Goal: Transaction & Acquisition: Purchase product/service

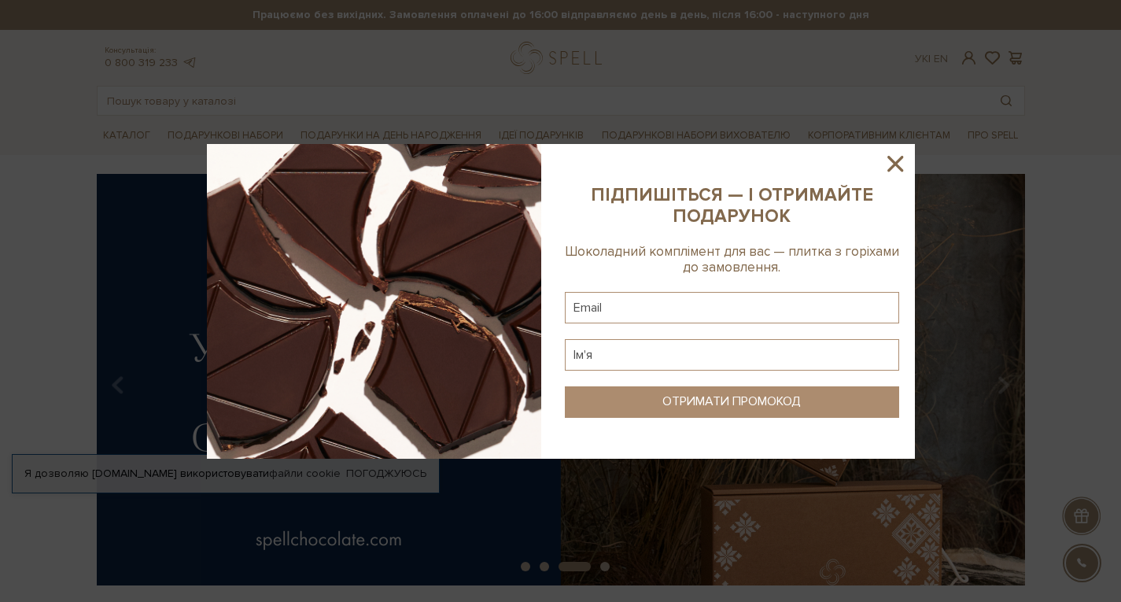
click at [388, 472] on div at bounding box center [560, 301] width 1121 height 602
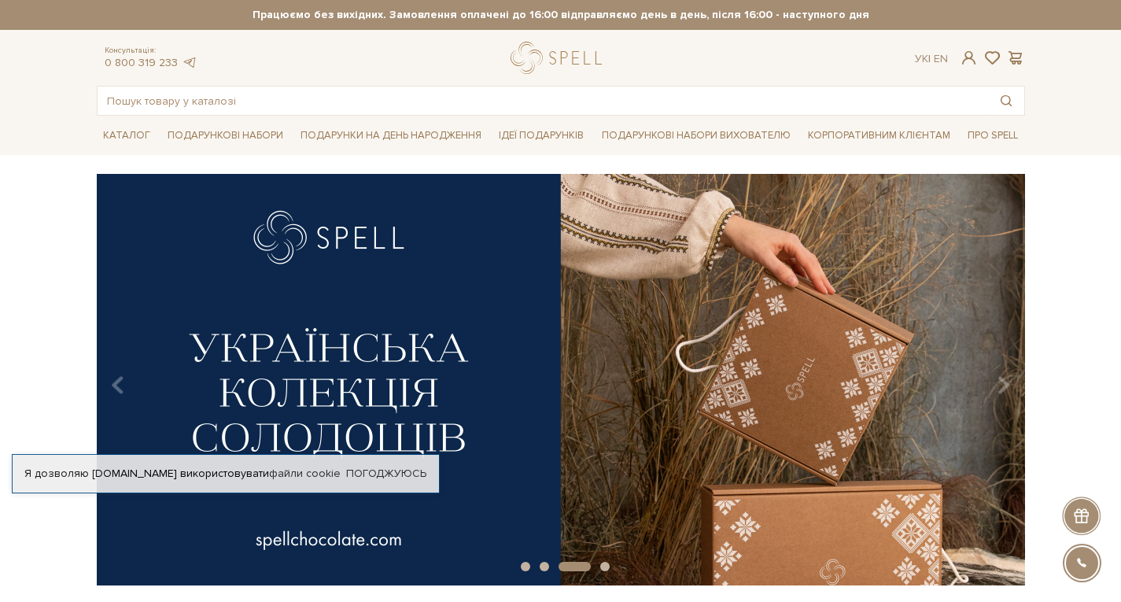
click at [385, 464] on div "Я дозволяю spellchocolate.com використовувати файли cookie Погоджуюсь" at bounding box center [226, 473] width 428 height 39
click at [387, 467] on link "Погоджуюсь" at bounding box center [386, 473] width 80 height 14
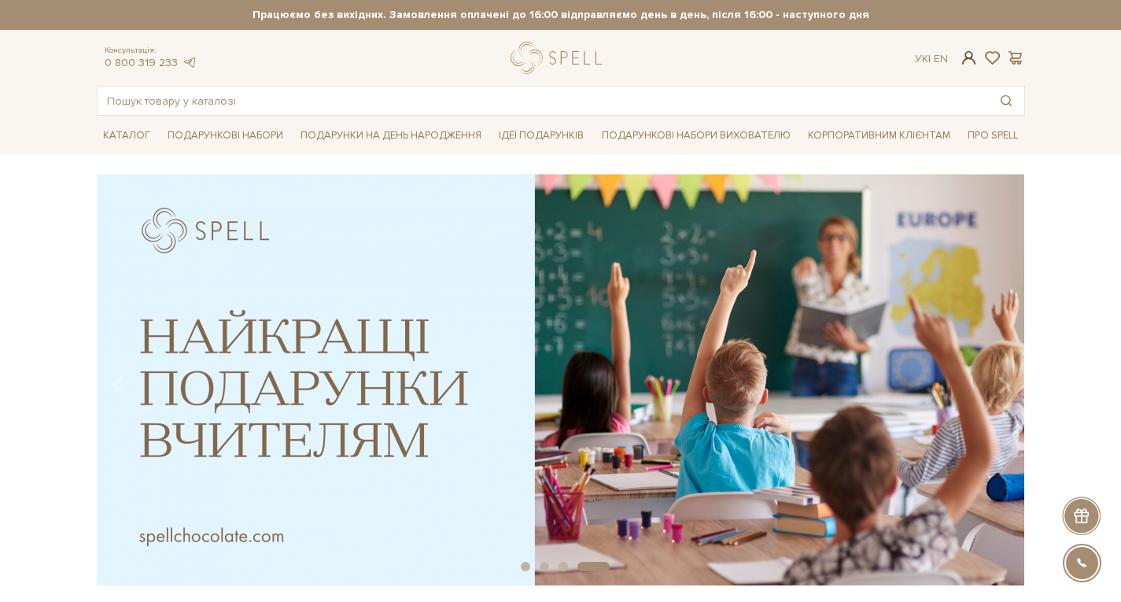
click at [968, 51] on span at bounding box center [968, 58] width 19 height 17
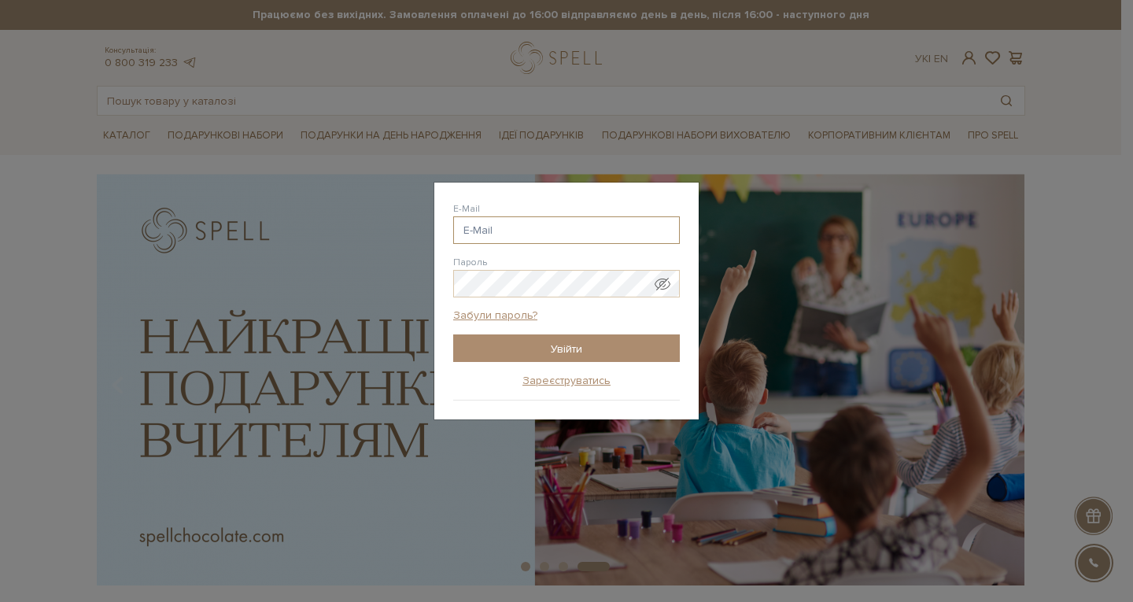
click at [542, 227] on input "E-Mail" at bounding box center [566, 230] width 227 height 28
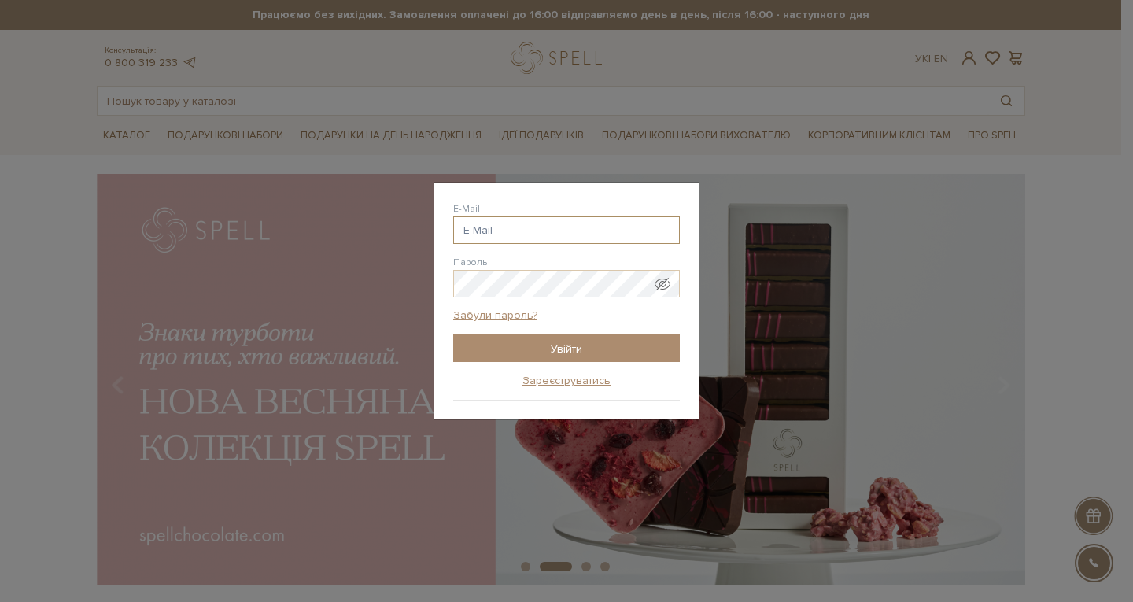
type input "t.yergiyeva@gmail.com"
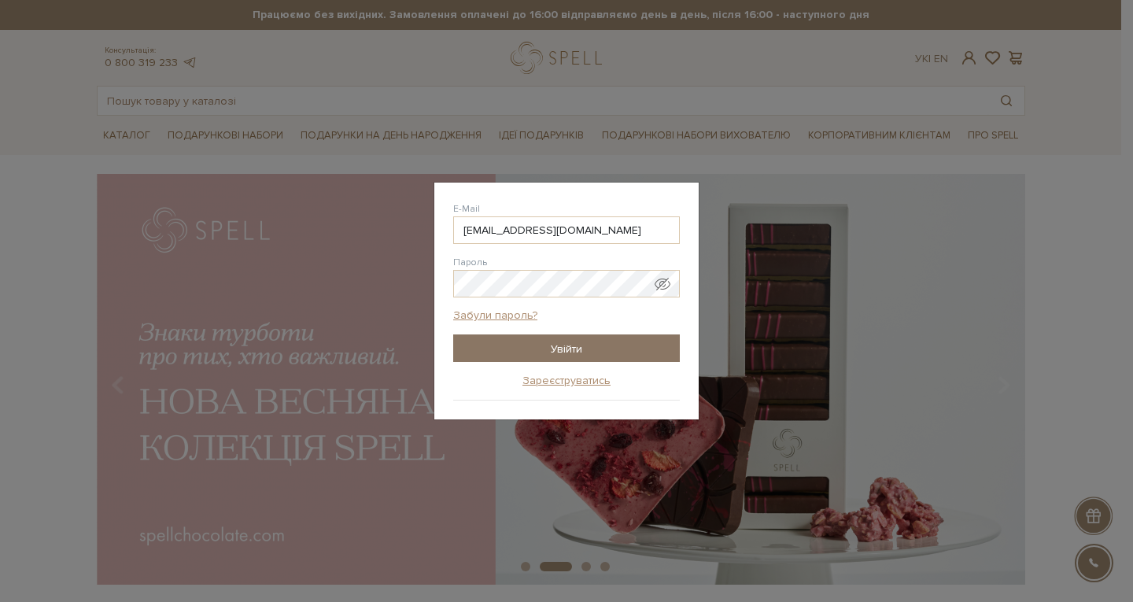
click at [566, 343] on input "Увійти" at bounding box center [566, 348] width 227 height 28
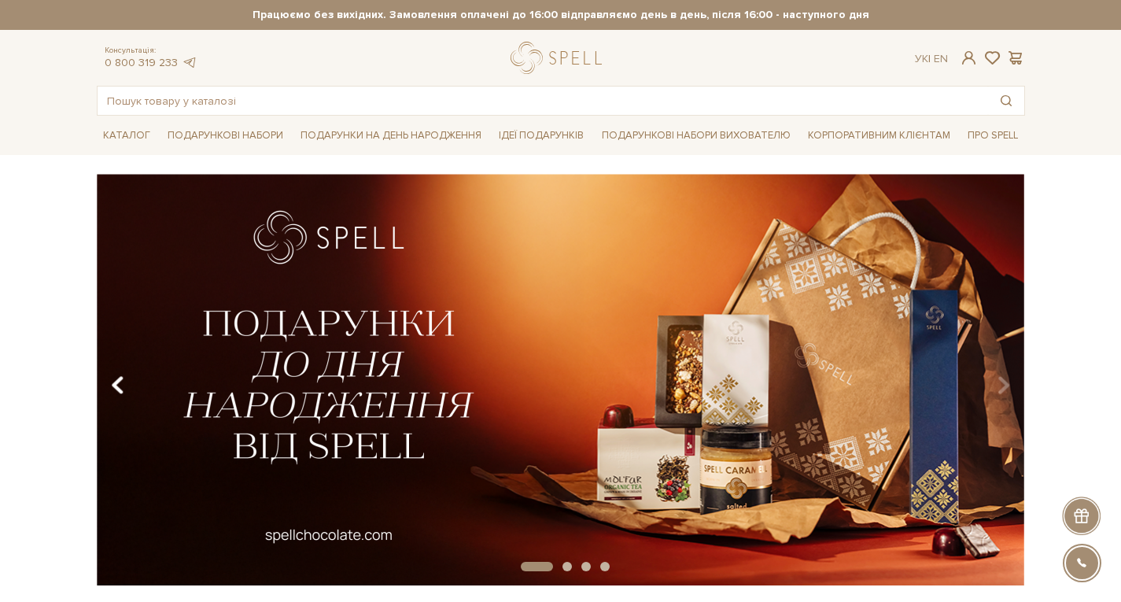
click at [119, 388] on icon "Carousel Navigation" at bounding box center [117, 385] width 13 height 27
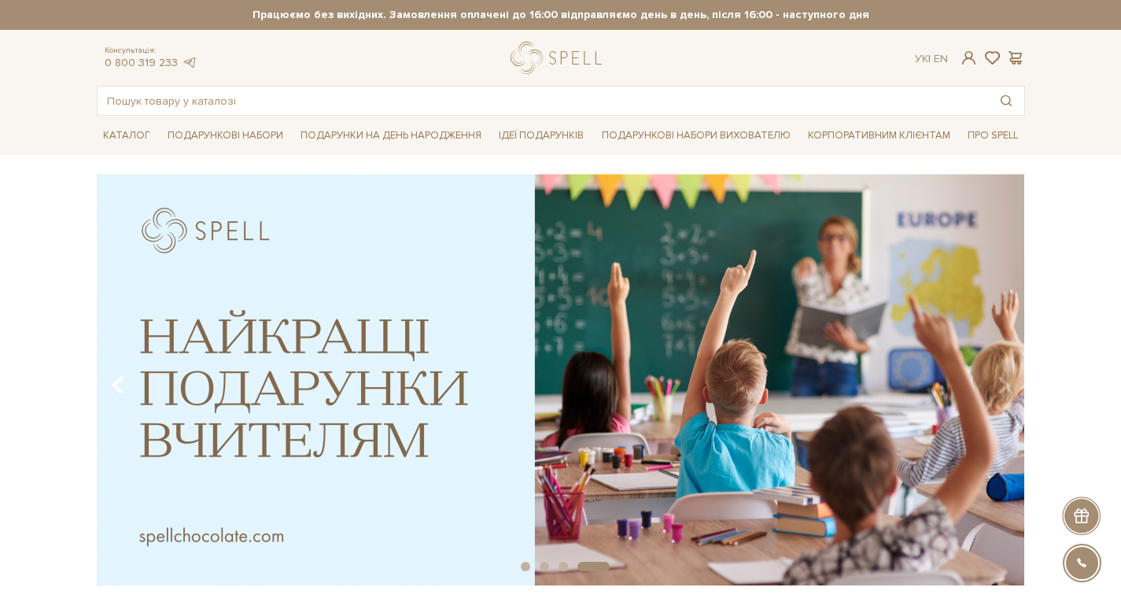
click at [119, 388] on icon "Carousel Navigation" at bounding box center [117, 385] width 13 height 27
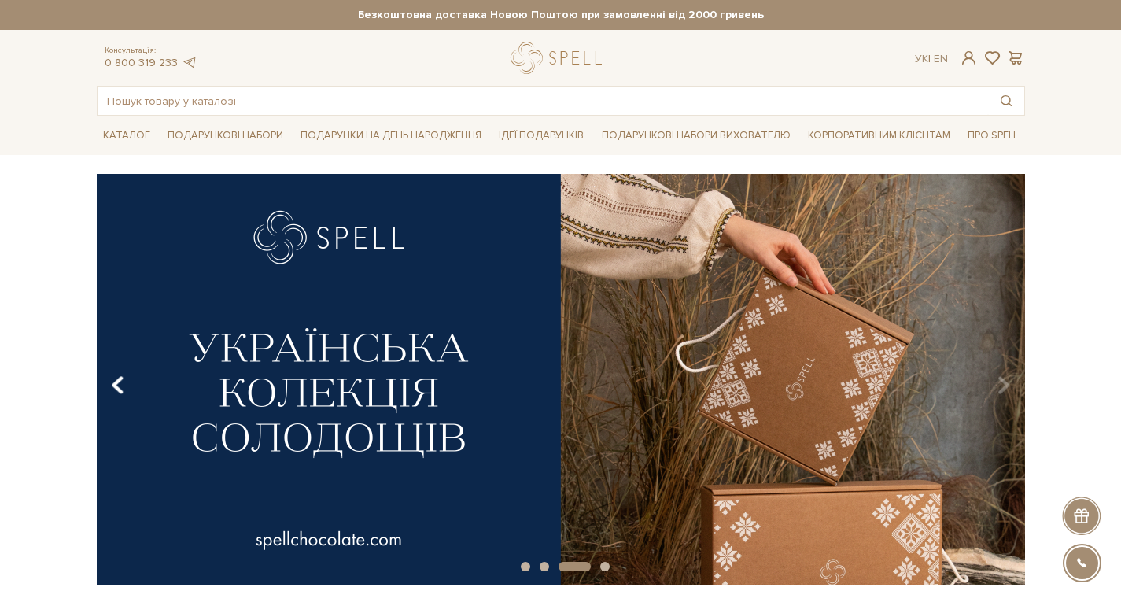
click at [119, 388] on icon "Carousel Navigation" at bounding box center [117, 385] width 13 height 27
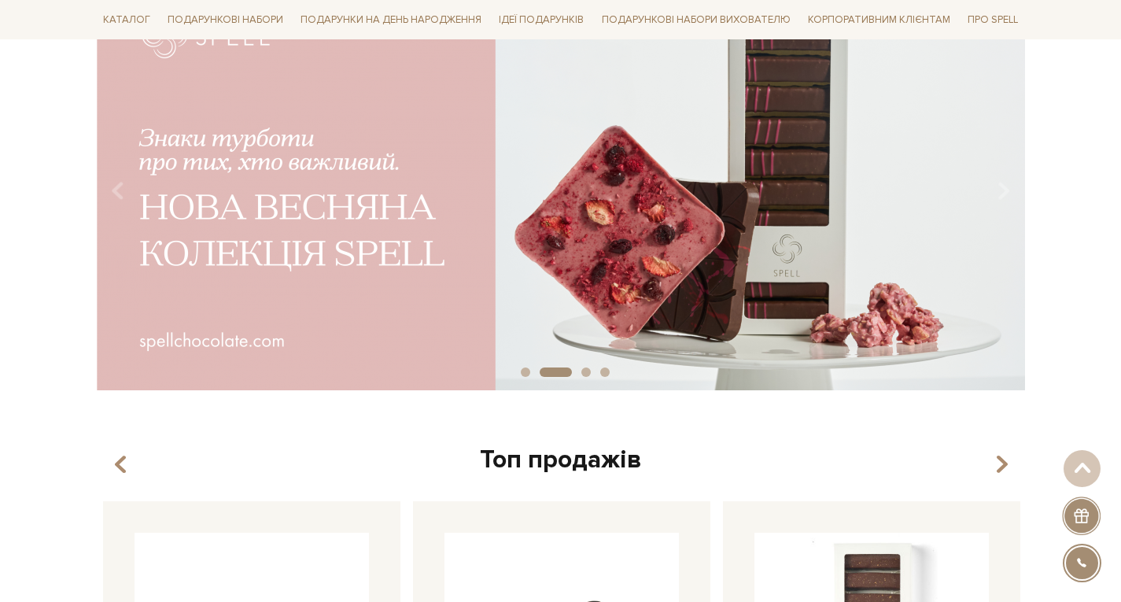
scroll to position [186, 0]
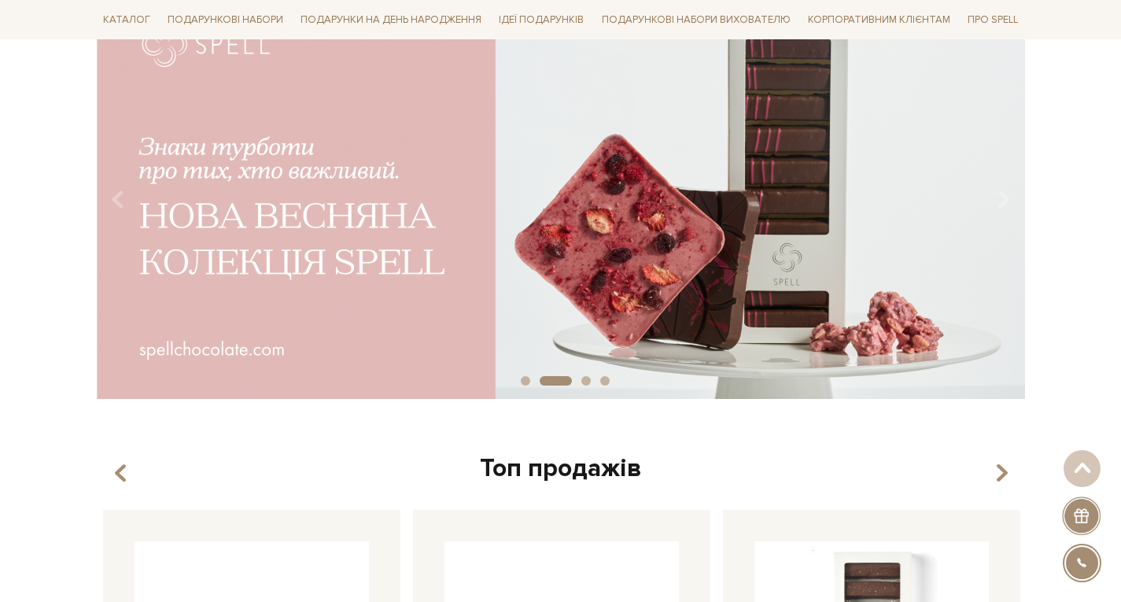
click at [700, 250] on img at bounding box center [561, 193] width 928 height 411
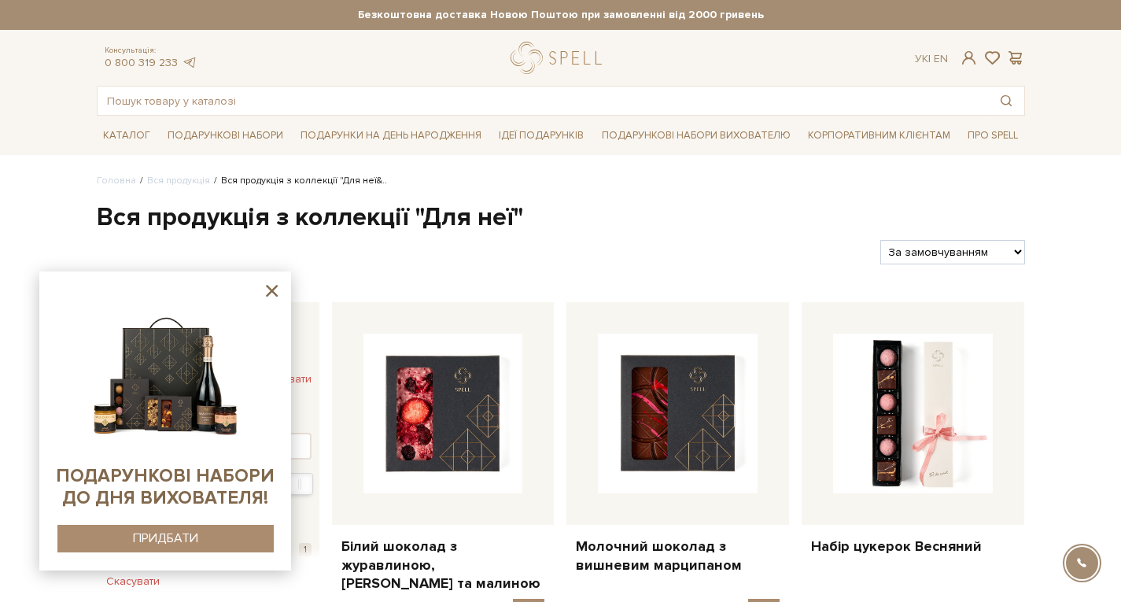
click at [269, 288] on icon at bounding box center [272, 291] width 12 height 12
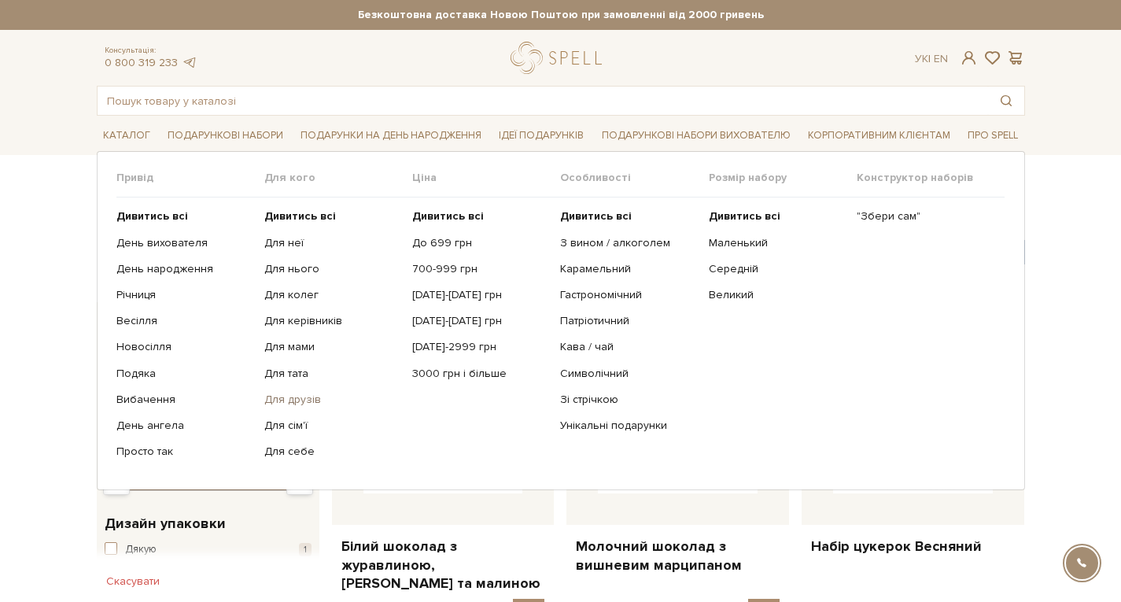
click at [297, 397] on link "Для друзів" at bounding box center [332, 400] width 136 height 14
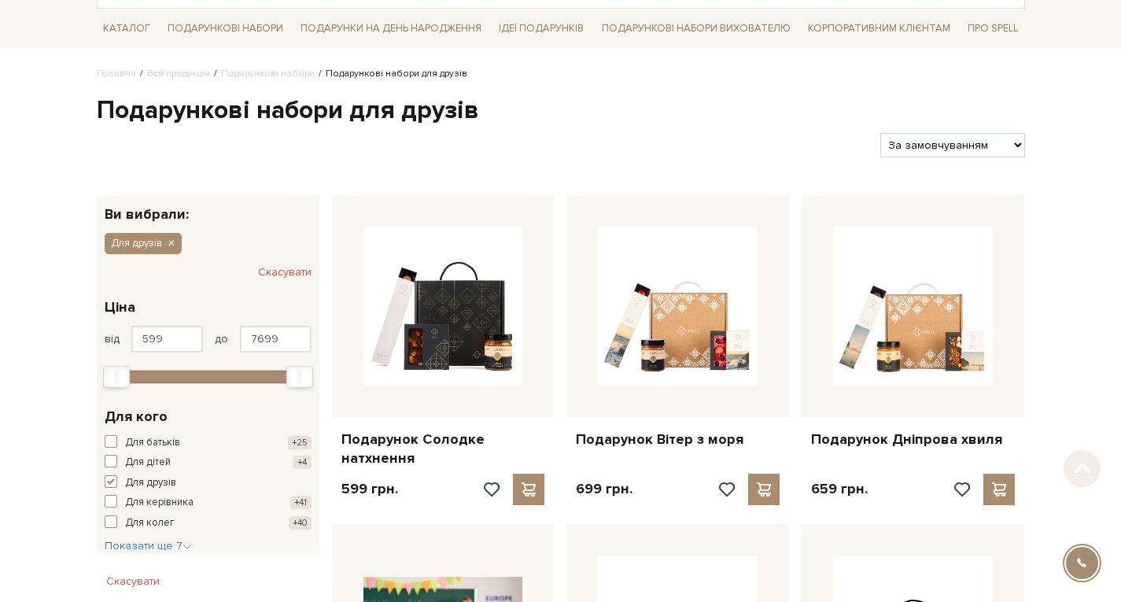
scroll to position [121, 0]
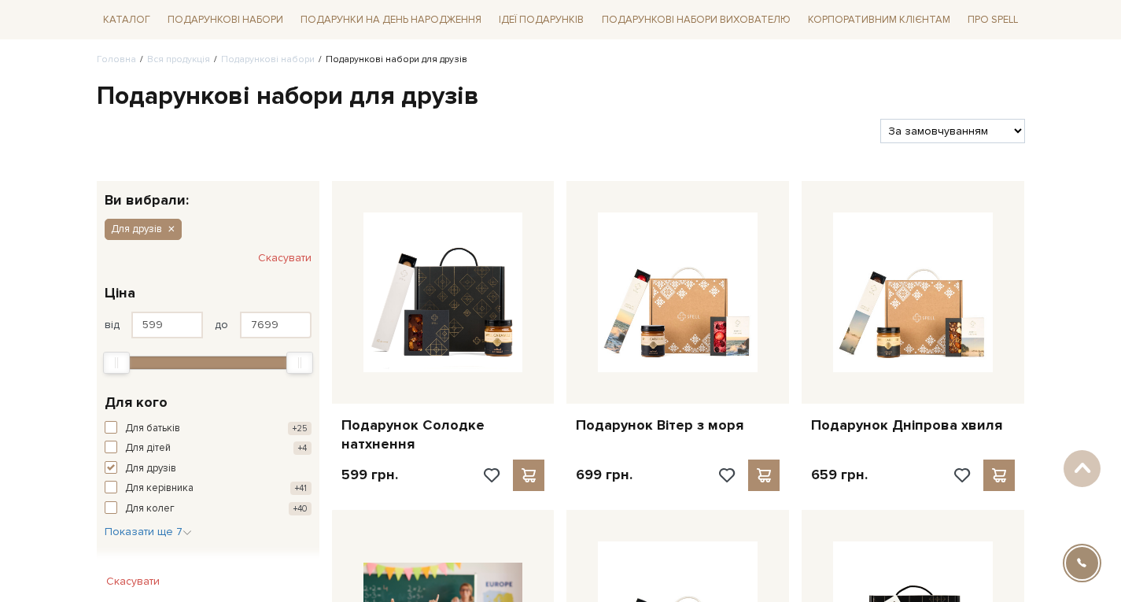
click at [935, 133] on select "За замовчуванням За Ціною (зростання) За Ціною (зменшення) Новинки За популярні…" at bounding box center [952, 131] width 144 height 24
select select "[URL][DOMAIN_NAME]"
click at [880, 119] on select "За замовчуванням За Ціною (зростання) За Ціною (зменшення) Новинки За популярні…" at bounding box center [952, 131] width 144 height 24
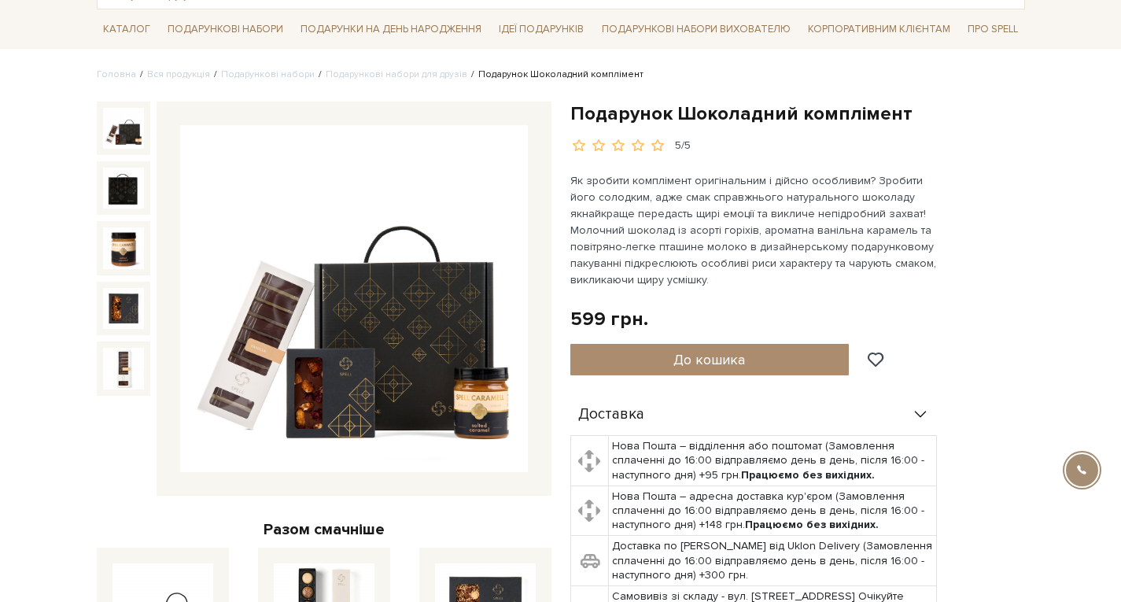
scroll to position [107, 0]
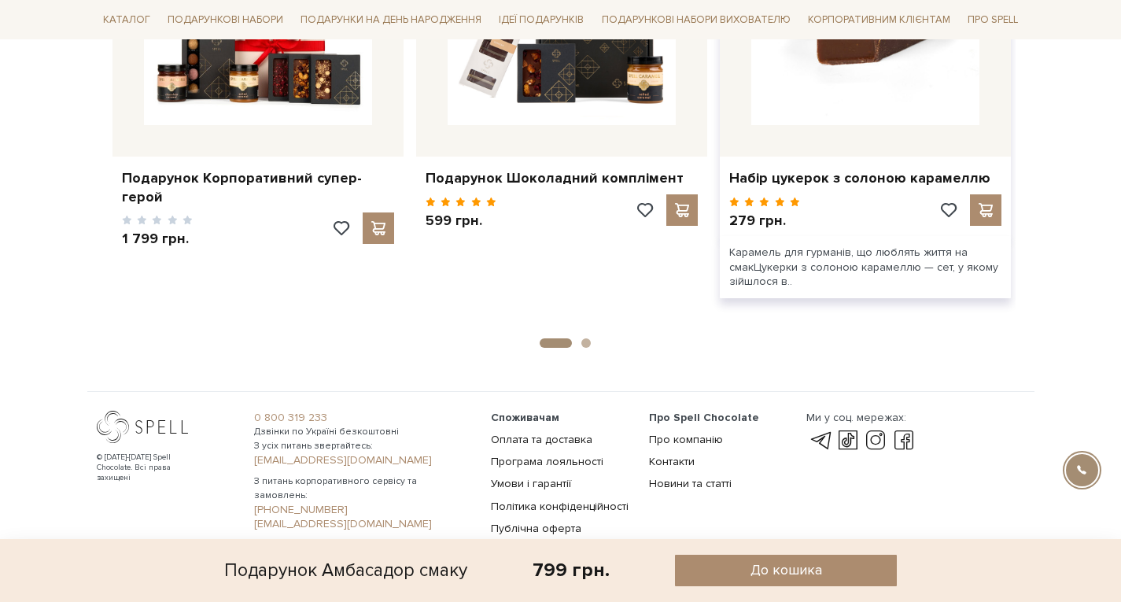
scroll to position [1870, 0]
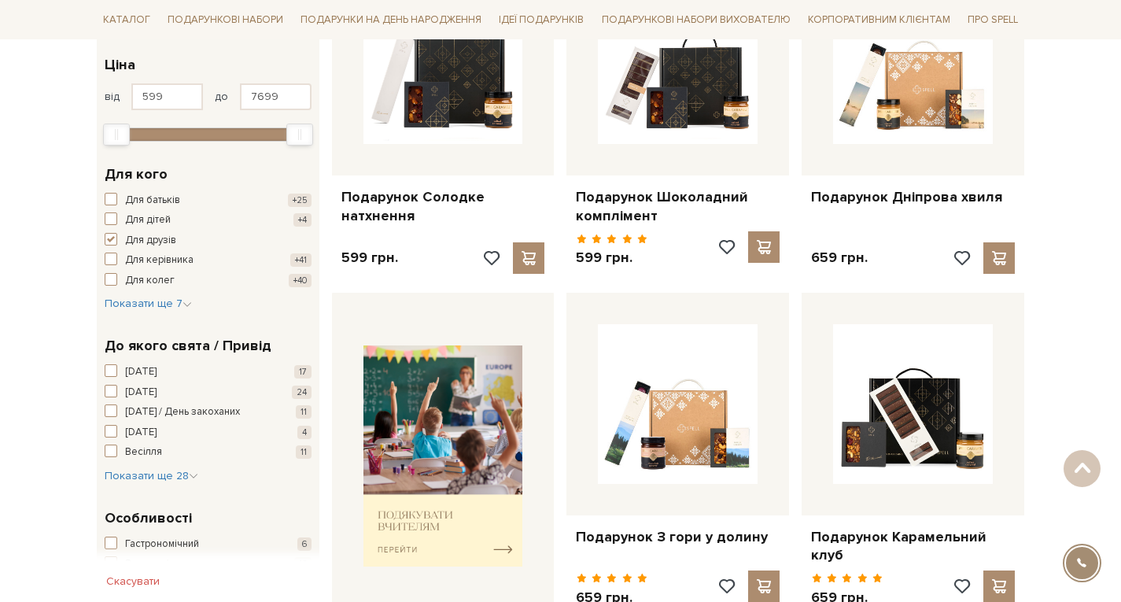
scroll to position [364, 0]
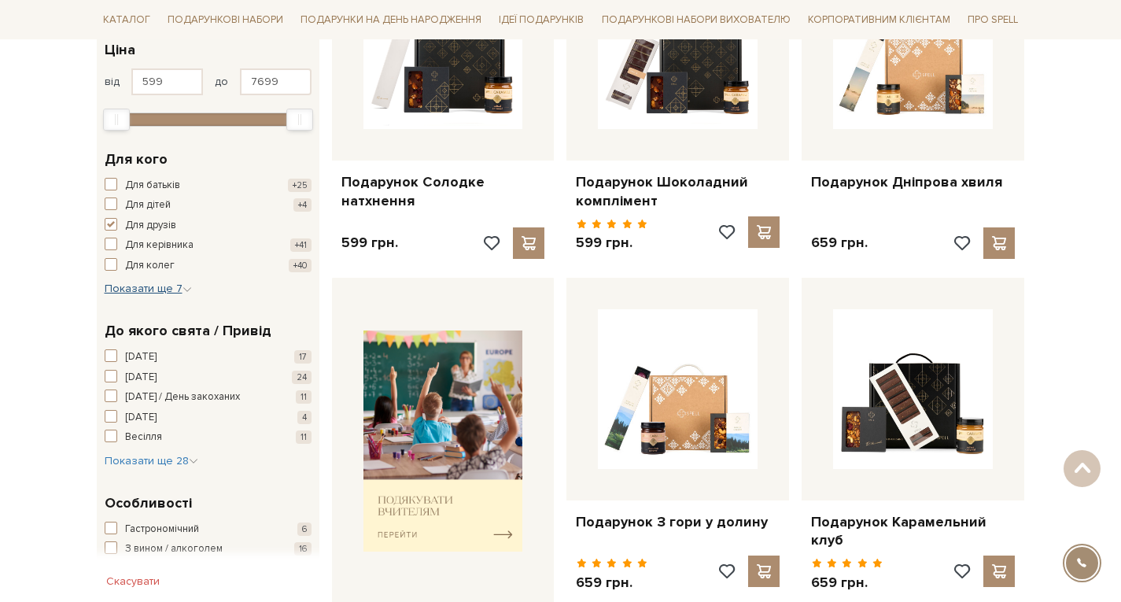
click at [156, 286] on span "Показати ще 7" at bounding box center [148, 288] width 87 height 13
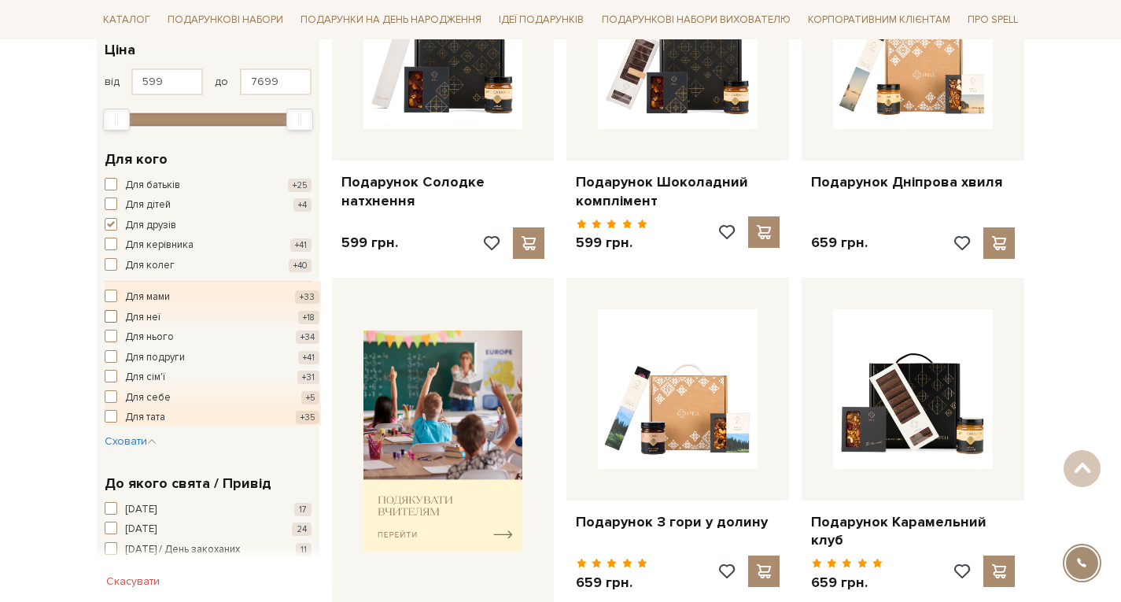
click at [129, 315] on span "Для неї" at bounding box center [142, 318] width 35 height 16
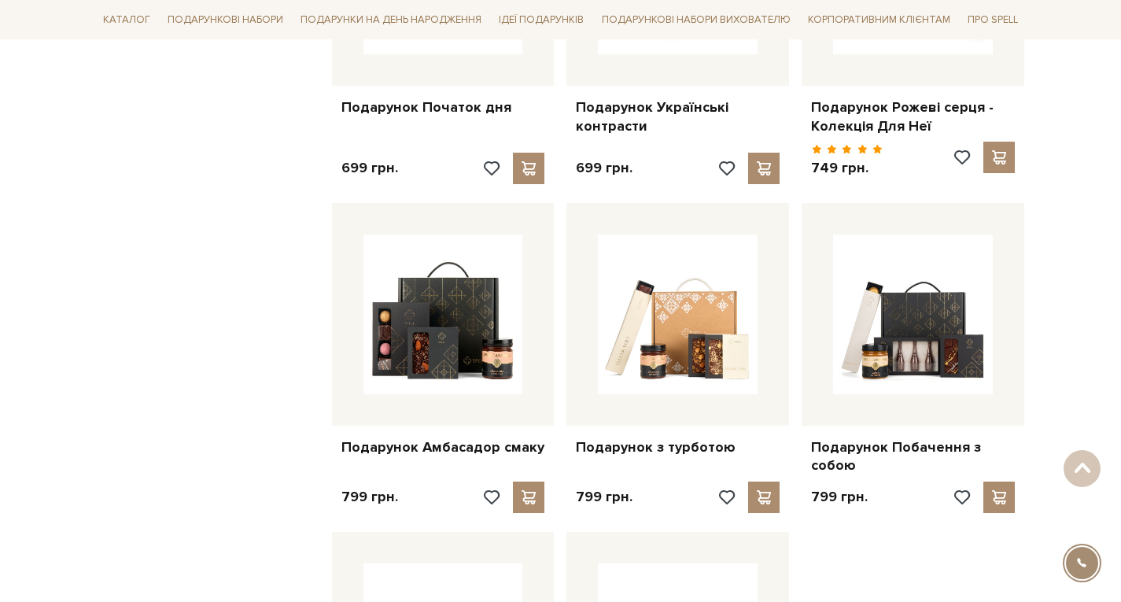
scroll to position [1427, 0]
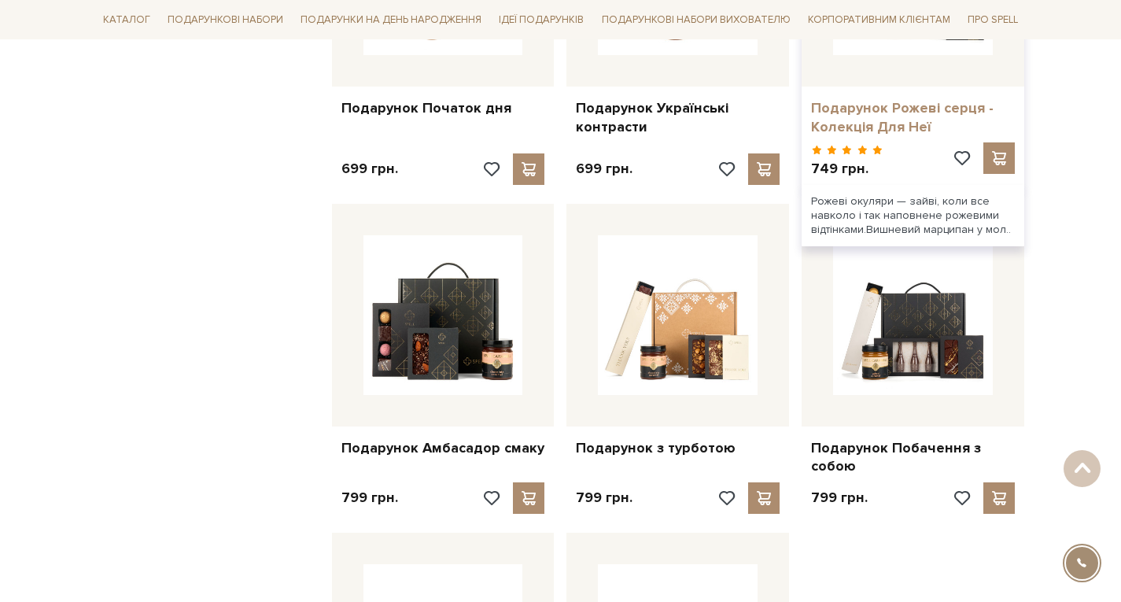
click at [847, 99] on link "Подарунок Рожеві серця - Колекція Для Неї" at bounding box center [913, 117] width 204 height 37
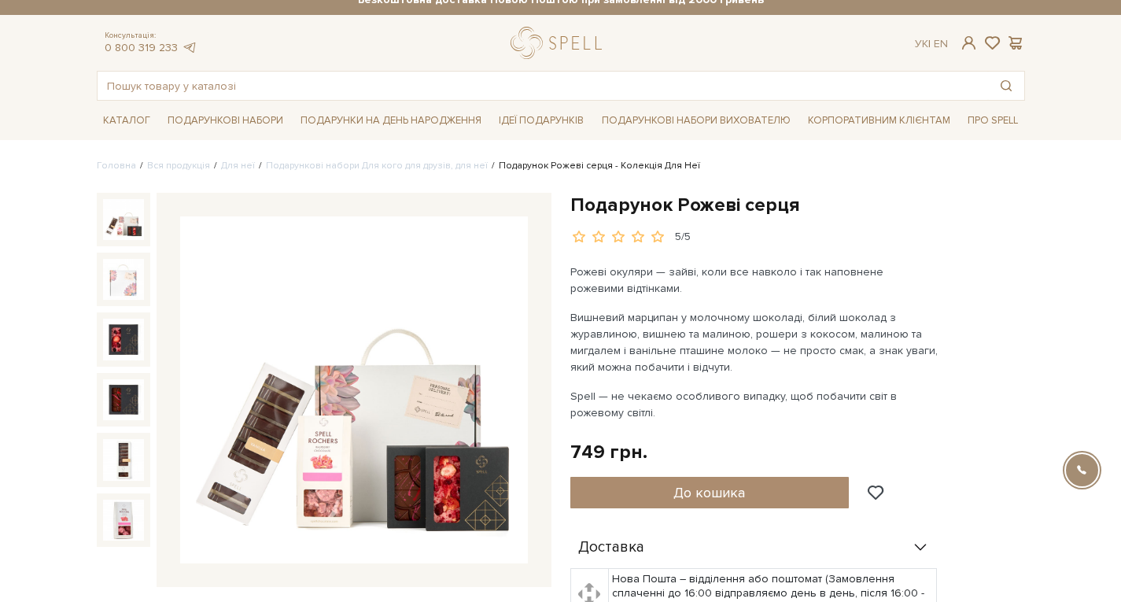
scroll to position [16, 0]
click at [372, 469] on img at bounding box center [354, 390] width 348 height 348
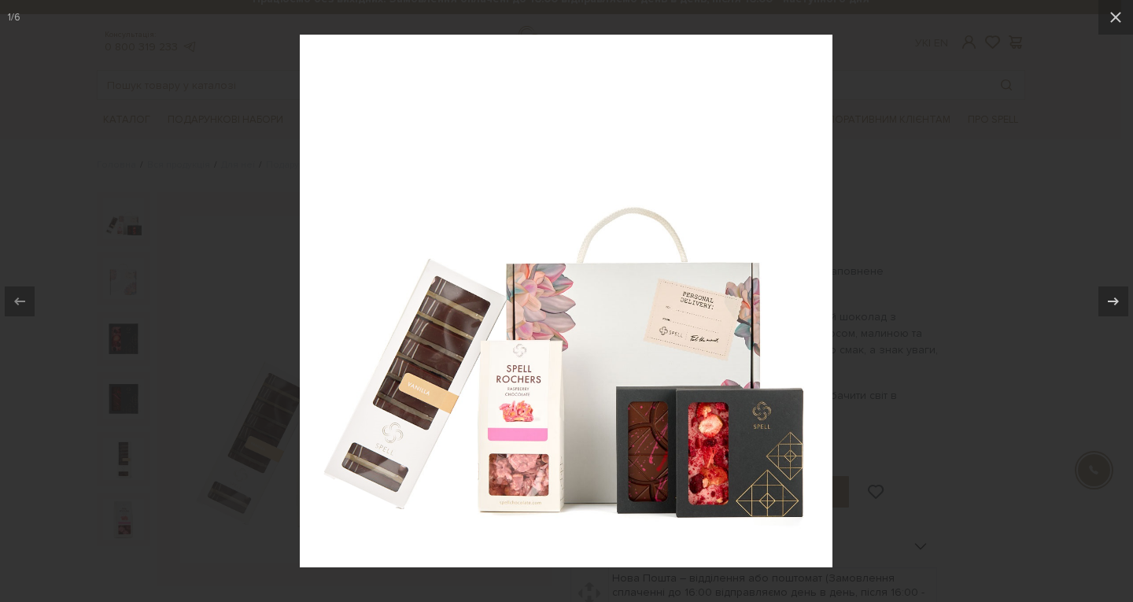
click at [857, 131] on div at bounding box center [566, 301] width 1133 height 602
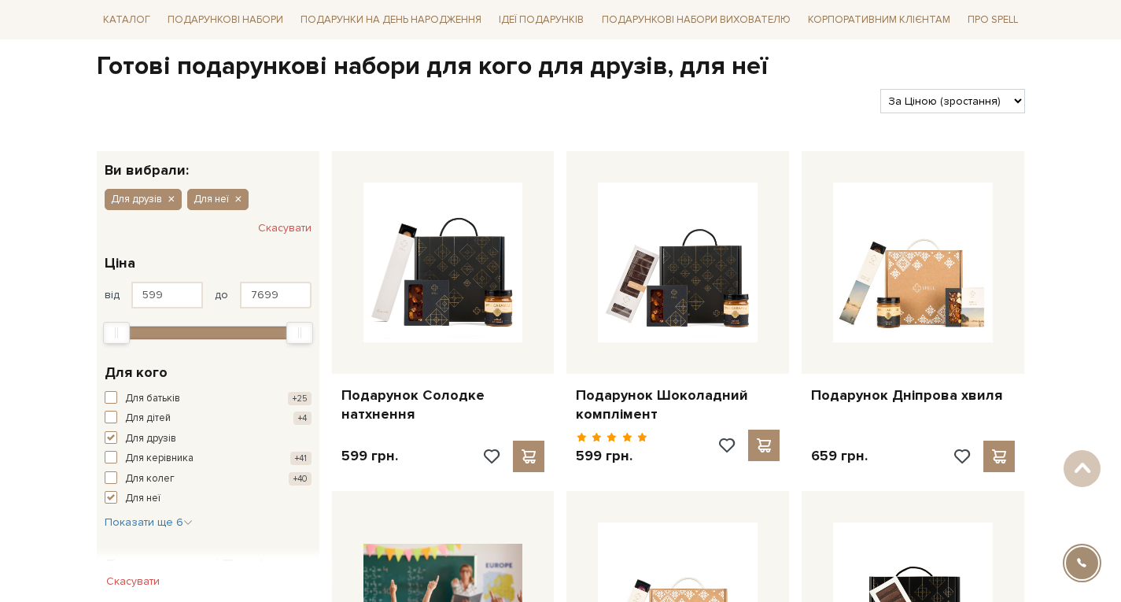
scroll to position [150, 0]
